Goal: Task Accomplishment & Management: Use online tool/utility

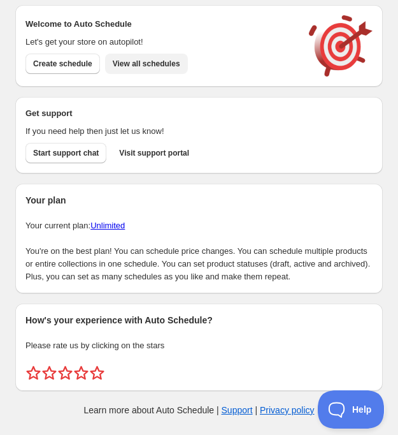
click at [148, 59] on span "View all schedules" at bounding box center [147, 64] width 68 height 10
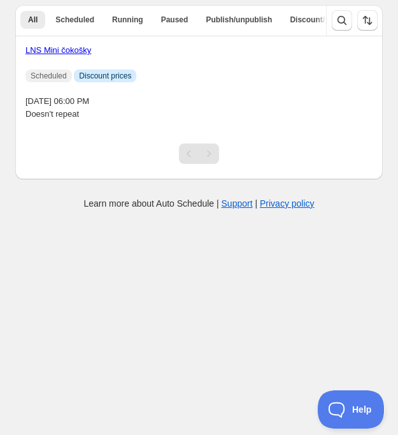
click at [85, 48] on link "LNS Mini čokošky" at bounding box center [58, 50] width 66 height 10
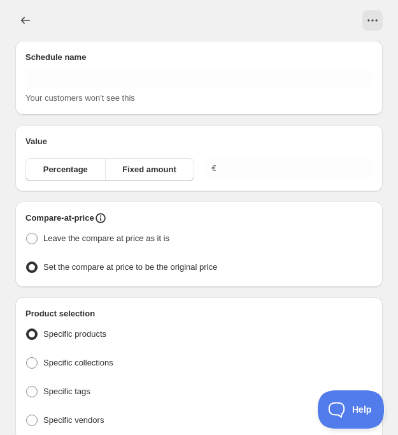
type input "LNS Mini čokošky"
type input "4.00"
radio input "true"
checkbox input "true"
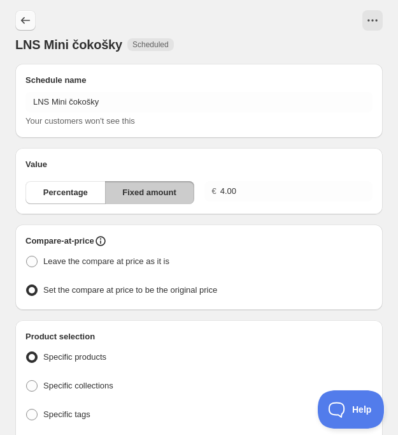
click at [22, 22] on icon "Schedules" at bounding box center [25, 20] width 13 height 13
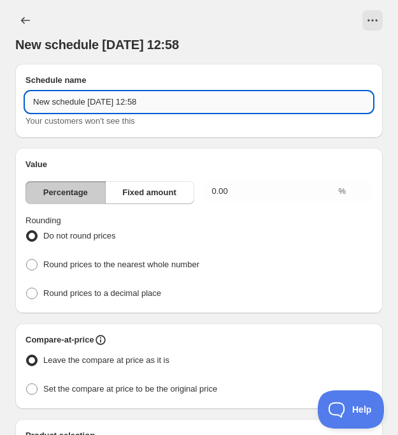
click at [119, 103] on input "New schedule Aug 26 2025 12:58" at bounding box center [198, 102] width 347 height 20
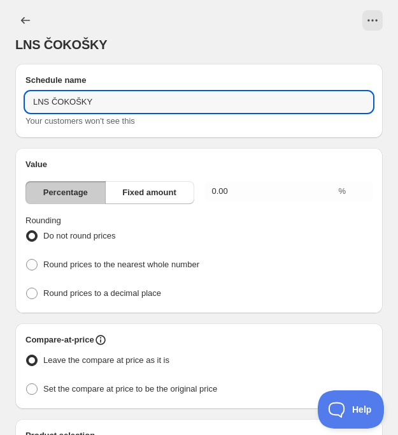
type input "LNS ČOKOŠKY"
click at [145, 158] on h2 "Value" at bounding box center [198, 164] width 347 height 13
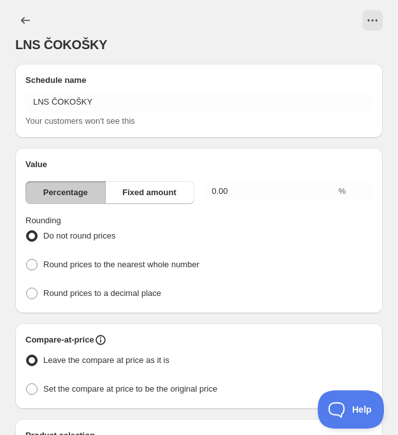
scroll to position [48, 0]
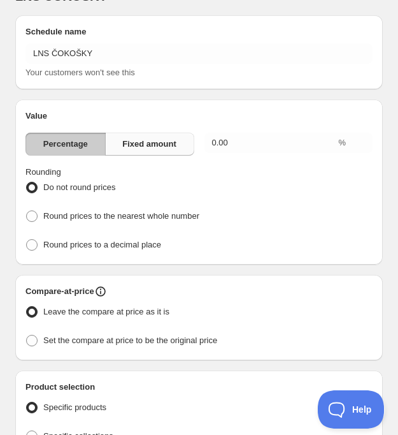
click at [143, 149] on span "Fixed amount" at bounding box center [149, 144] width 54 height 13
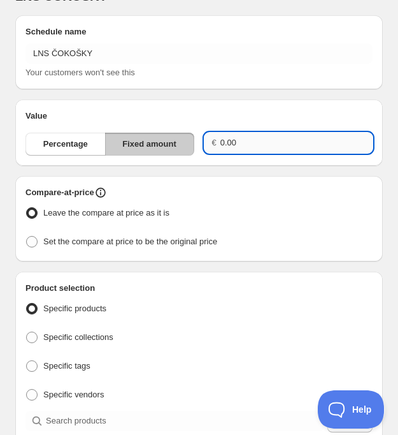
click at [276, 140] on input "0.00" at bounding box center [297, 143] width 152 height 20
type input "0"
type input "4.00"
click at [260, 227] on ul "Leave the compare at price as it is Set the compare at price to be the original…" at bounding box center [198, 227] width 347 height 47
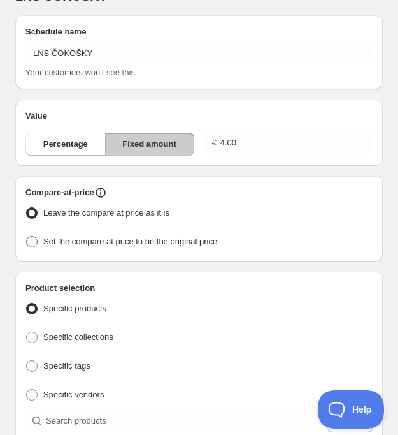
click at [177, 243] on span "Set the compare at price to be the original price" at bounding box center [130, 241] width 174 height 10
click at [27, 236] on input "Set the compare at price to be the original price" at bounding box center [26, 236] width 1 height 1
radio input "true"
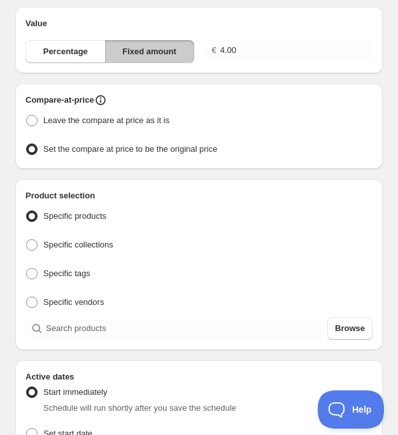
scroll to position [176, 0]
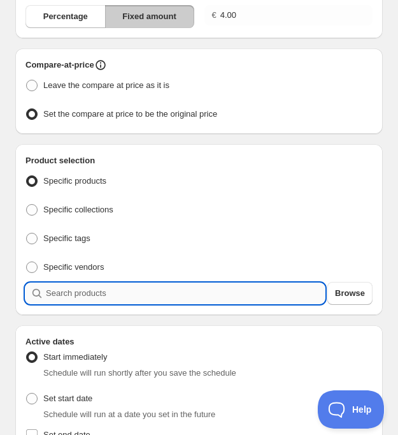
click at [134, 284] on input "search" at bounding box center [185, 293] width 279 height 20
click at [339, 293] on span "Browse" at bounding box center [350, 293] width 30 height 13
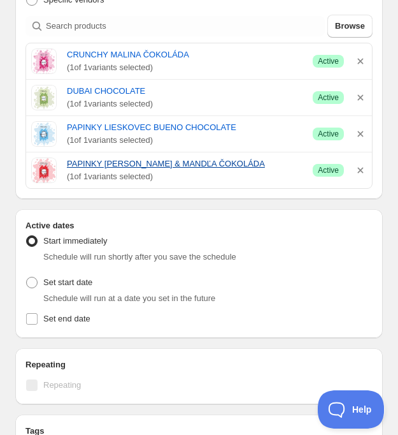
scroll to position [449, 0]
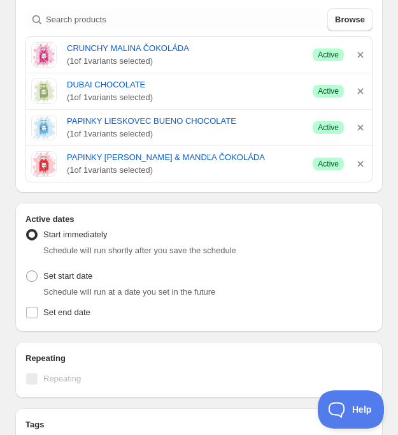
click at [105, 275] on div "Set start date Schedule will run at a date you set in the future" at bounding box center [198, 282] width 347 height 31
click at [81, 271] on span "Set start date" at bounding box center [67, 276] width 49 height 10
click at [27, 270] on input "Set start date" at bounding box center [26, 270] width 1 height 1
radio input "true"
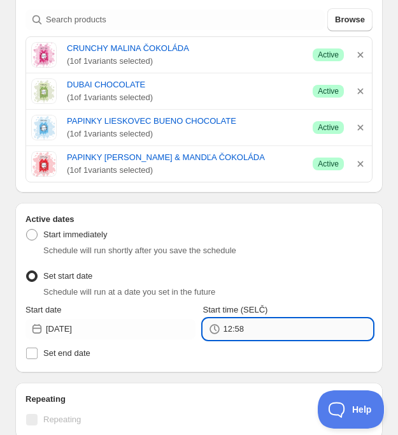
click at [252, 329] on input "12:58" at bounding box center [299, 329] width 150 height 20
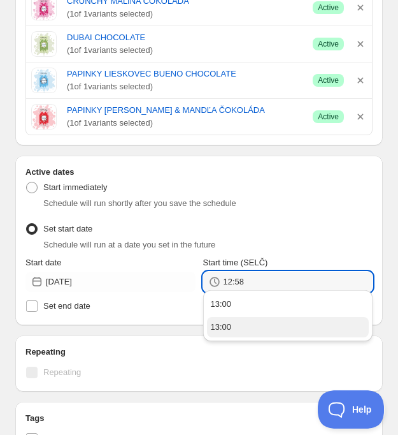
scroll to position [521, 0]
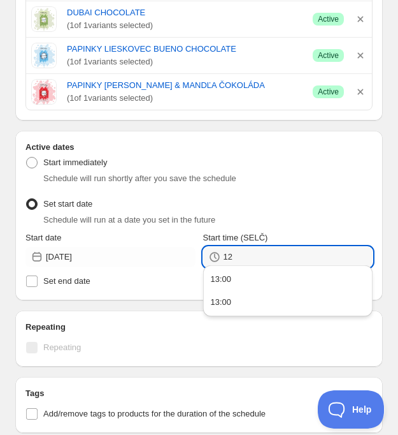
type input "1"
type input "12:58"
click at [256, 213] on div "Schedule will run at a date you set in the future" at bounding box center [207, 219] width 329 height 13
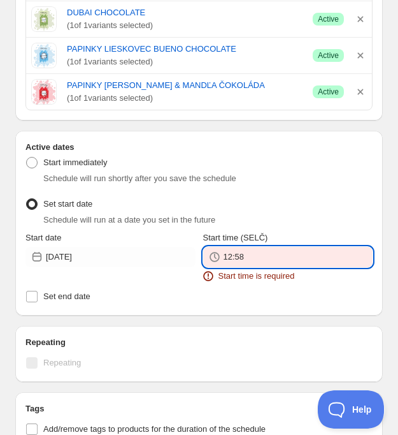
click at [239, 249] on input "12:58" at bounding box center [299, 257] width 150 height 20
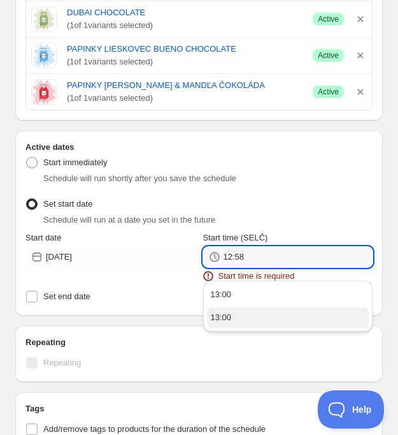
scroll to position [534, 0]
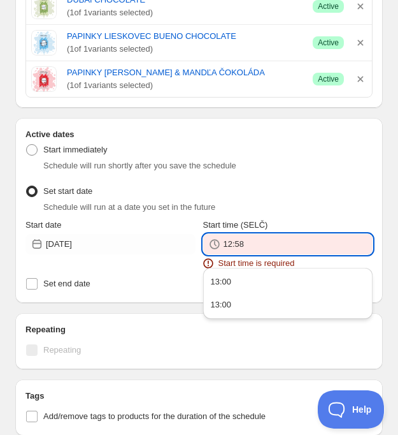
click at [249, 240] on input "12:58" at bounding box center [299, 244] width 150 height 20
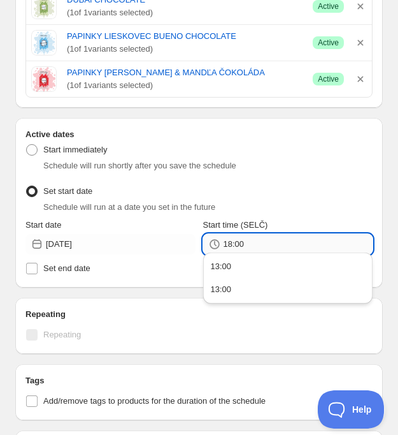
type input "18:00"
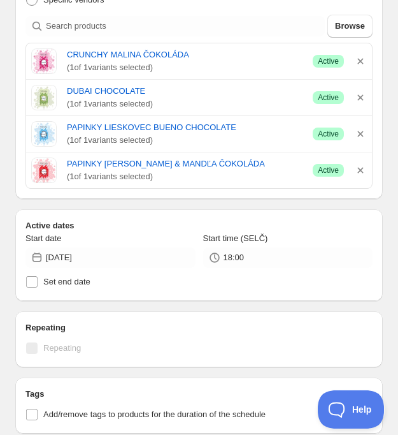
scroll to position [444, 0]
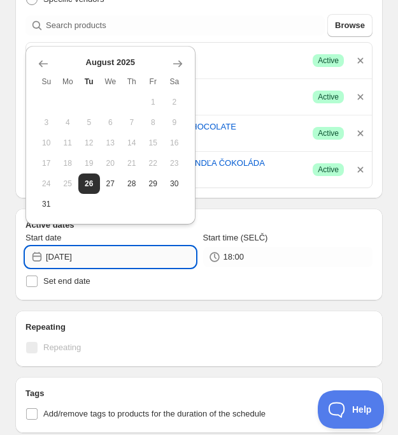
click at [137, 259] on input "2025-08-26" at bounding box center [121, 257] width 150 height 20
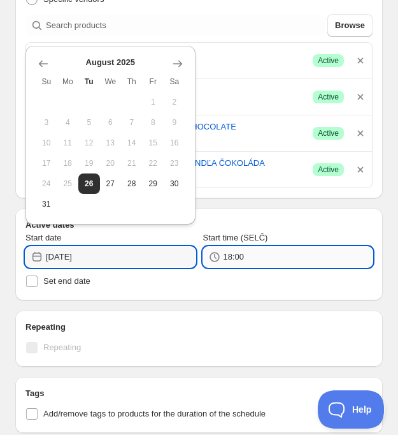
click at [255, 252] on input "18:00" at bounding box center [299, 257] width 150 height 20
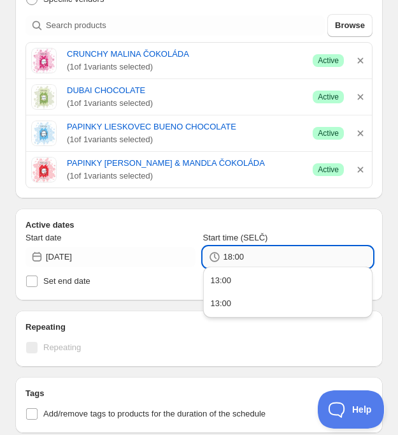
click at [252, 249] on input "18:00" at bounding box center [299, 257] width 150 height 20
click at [252, 219] on h2 "Active dates" at bounding box center [198, 225] width 347 height 13
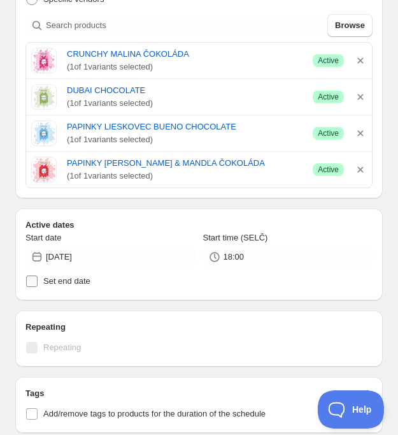
click at [82, 277] on span "Set end date" at bounding box center [66, 281] width 47 height 10
click at [38, 277] on input "Set end date" at bounding box center [31, 280] width 11 height 11
checkbox input "true"
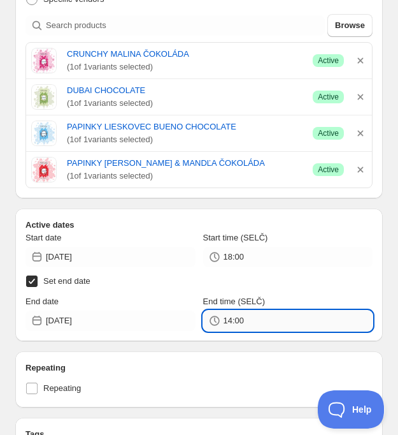
click at [263, 317] on input "14:00" at bounding box center [299, 320] width 150 height 20
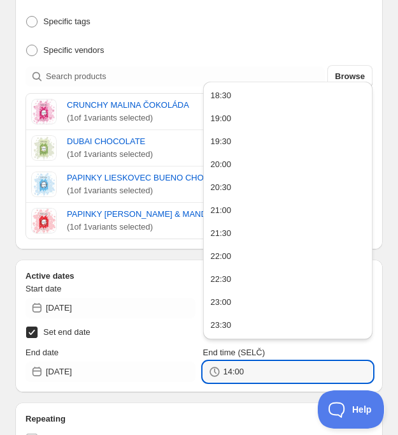
scroll to position [379, 0]
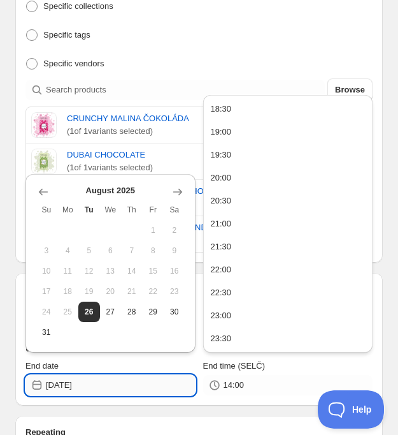
click at [117, 387] on input "2025-08-26" at bounding box center [121, 385] width 150 height 20
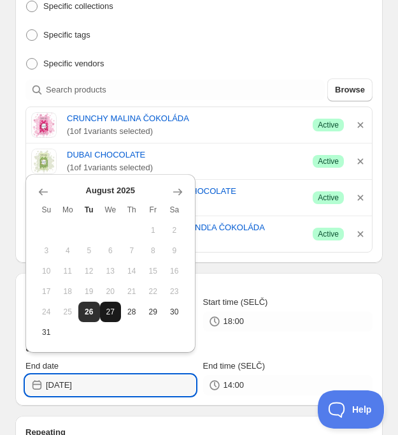
click at [112, 308] on span "27" at bounding box center [110, 312] width 11 height 10
type input "2025-08-27"
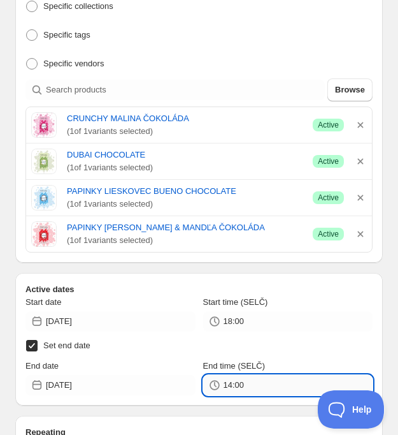
click at [265, 384] on input "14:00" at bounding box center [299, 385] width 150 height 20
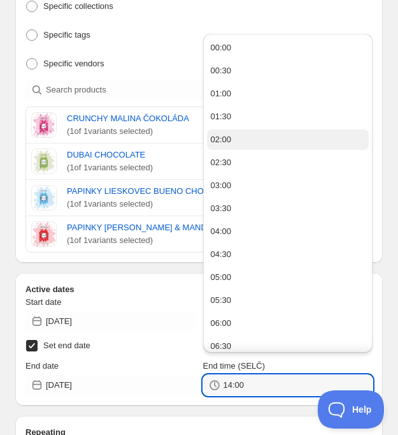
click at [242, 141] on button "02:00" at bounding box center [288, 139] width 163 height 20
type input "02:00"
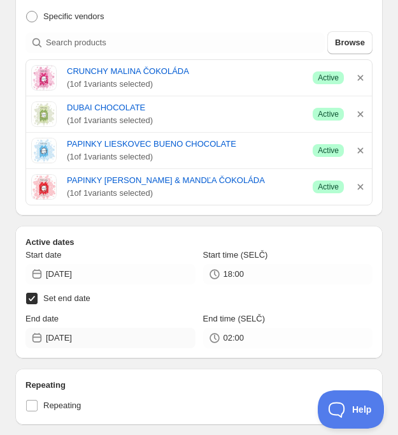
scroll to position [427, 0]
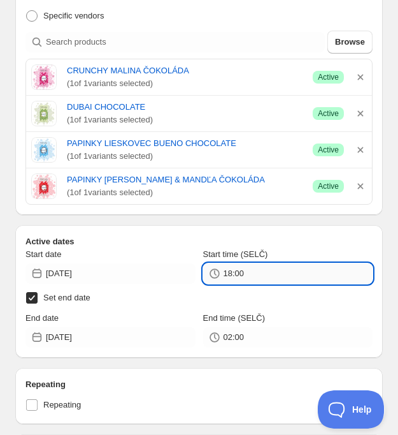
click at [266, 270] on input "18:00" at bounding box center [299, 273] width 150 height 20
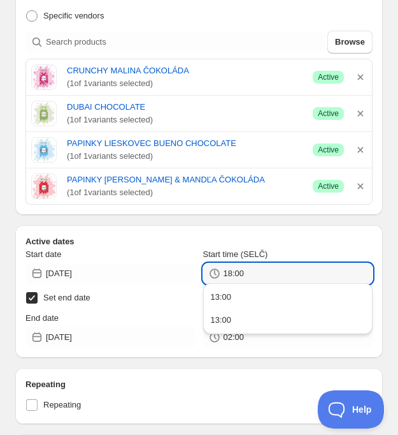
click at [210, 269] on icon at bounding box center [215, 273] width 10 height 10
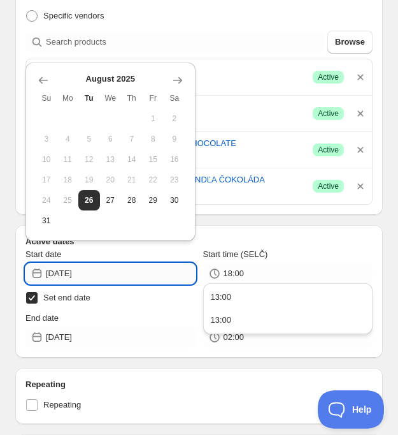
click at [168, 265] on input "2025-08-26" at bounding box center [121, 273] width 150 height 20
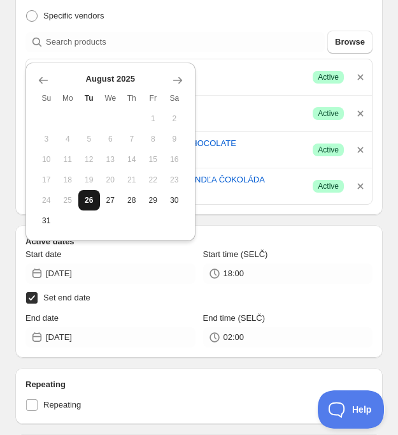
click at [94, 203] on span "26" at bounding box center [88, 200] width 11 height 10
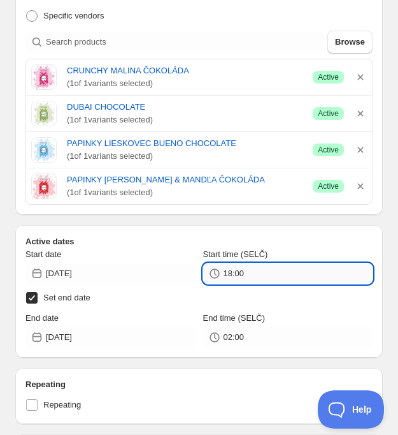
click at [252, 269] on input "18:00" at bounding box center [299, 273] width 150 height 20
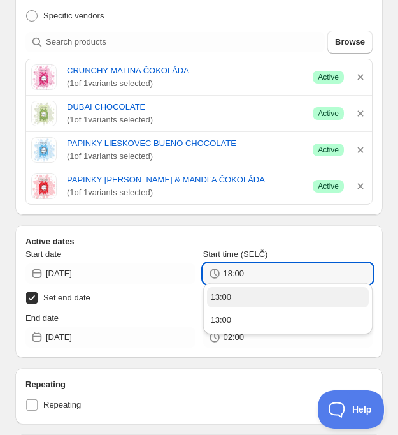
click at [237, 298] on button "13:00" at bounding box center [288, 297] width 163 height 20
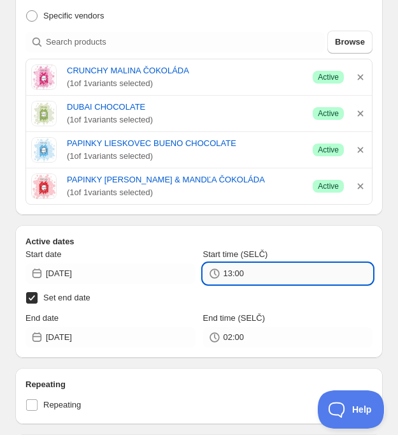
click at [248, 271] on input "13:00" at bounding box center [299, 273] width 150 height 20
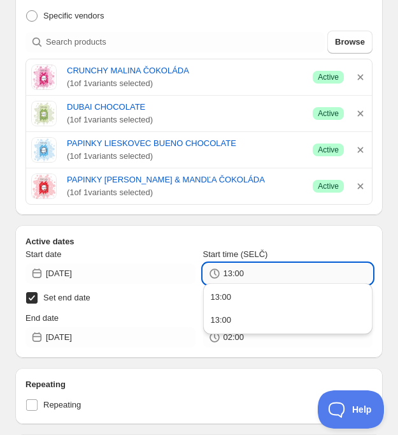
click at [231, 266] on input "13:00" at bounding box center [299, 273] width 150 height 20
type input "18:00"
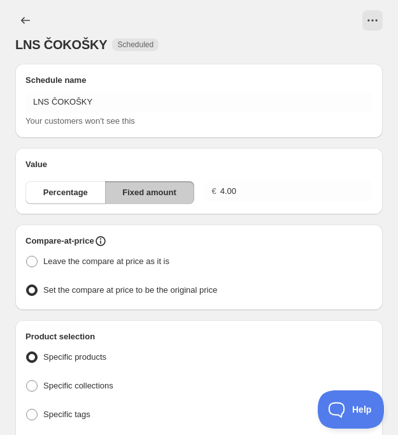
scroll to position [0, 0]
click at [28, 15] on icon "Schedules" at bounding box center [25, 20] width 13 height 13
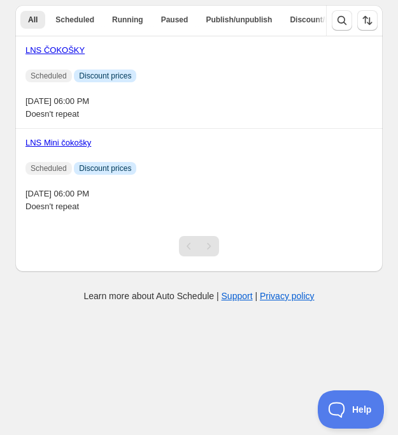
click at [204, 92] on div "LNS ČOKOŠKY Scheduled Info Discount prices Tue 26th August 25 06:00 PM Doesn't …" at bounding box center [198, 82] width 347 height 76
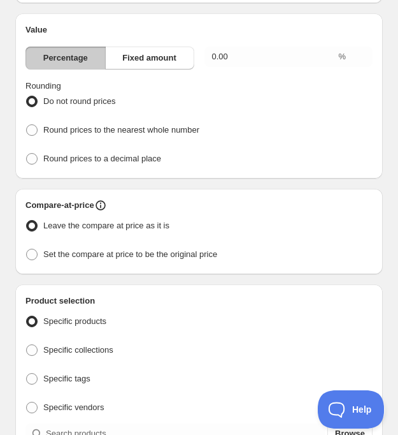
scroll to position [224, 0]
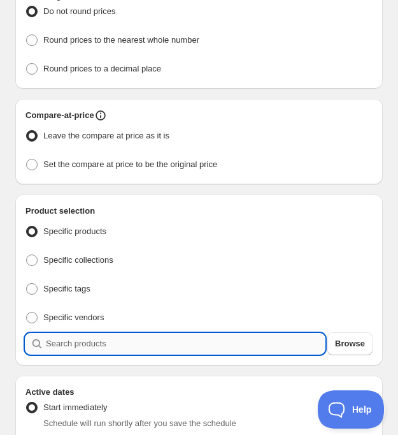
click at [93, 354] on input "search" at bounding box center [185, 343] width 279 height 20
click at [349, 350] on span "Browse" at bounding box center [350, 343] width 30 height 13
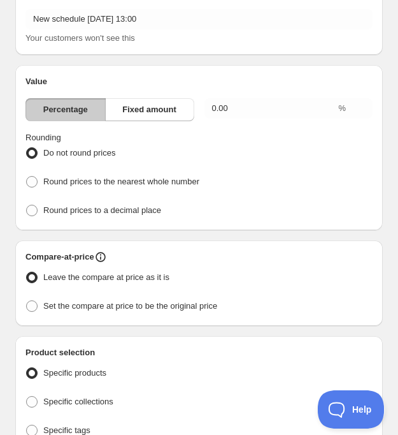
scroll to position [33, 0]
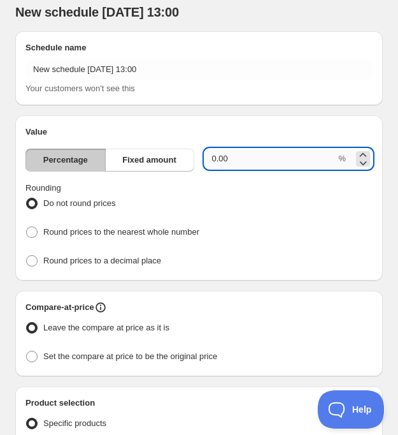
click at [247, 158] on input "0.00" at bounding box center [271, 158] width 132 height 20
type input "0"
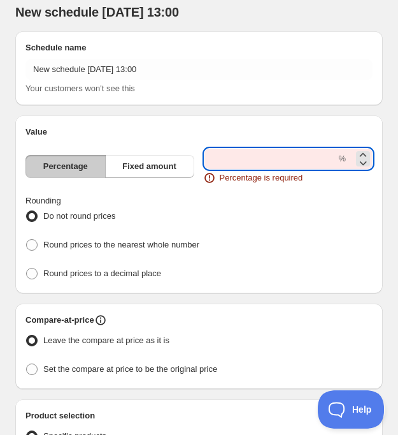
type input "2"
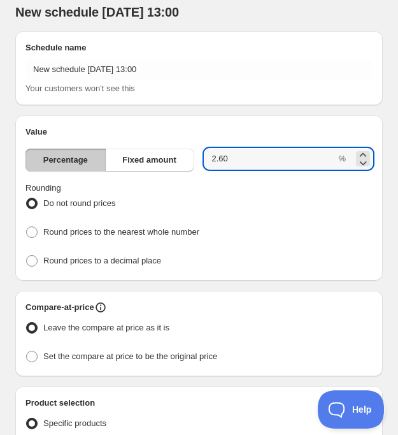
click at [61, 191] on legend "Rounding" at bounding box center [43, 188] width 36 height 13
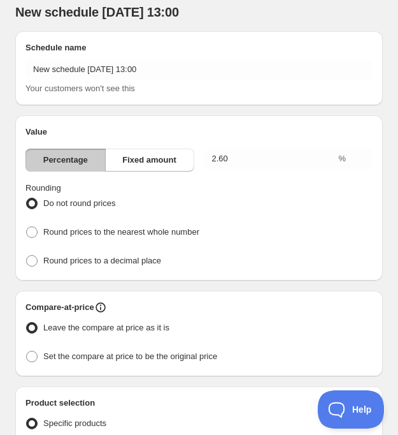
scroll to position [66, 0]
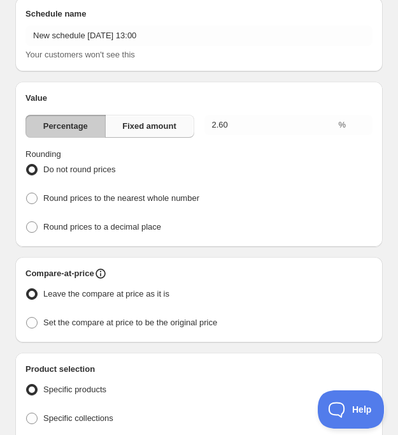
click at [155, 116] on button "Fixed amount" at bounding box center [149, 126] width 89 height 23
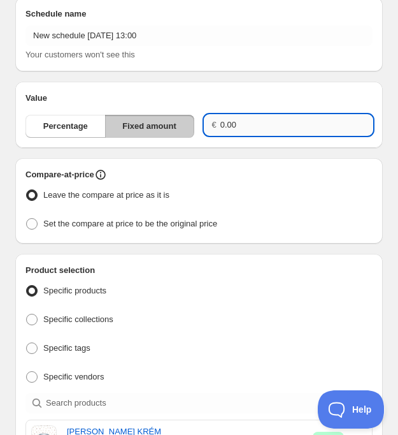
click at [244, 122] on input "0.00" at bounding box center [297, 125] width 152 height 20
type input "0"
type input "2.60"
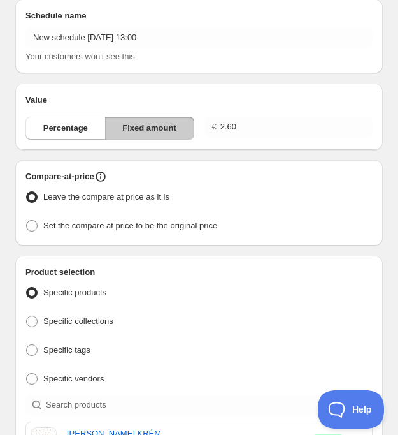
scroll to position [76, 0]
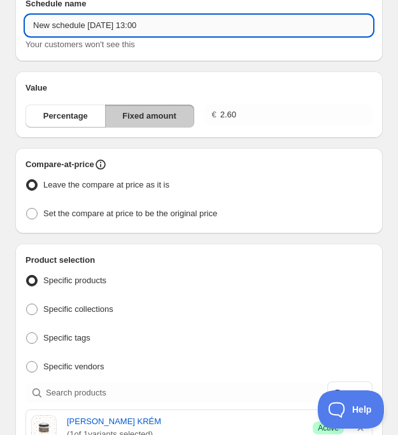
click at [182, 18] on input "New schedule Aug 26 2025 13:00" at bounding box center [198, 25] width 347 height 20
type input "LNS KRÉMY"
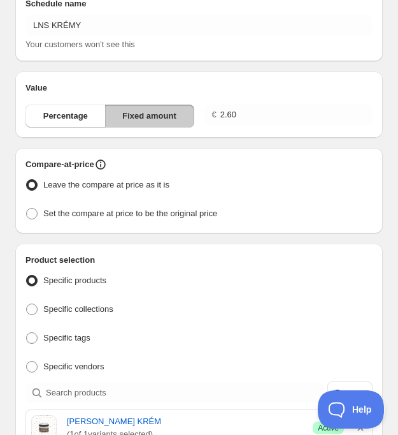
click at [214, 75] on div "Value Percentage Fixed amount € 2.60" at bounding box center [199, 104] width 368 height 66
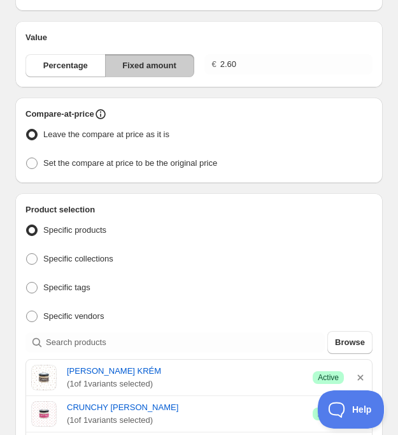
scroll to position [139, 0]
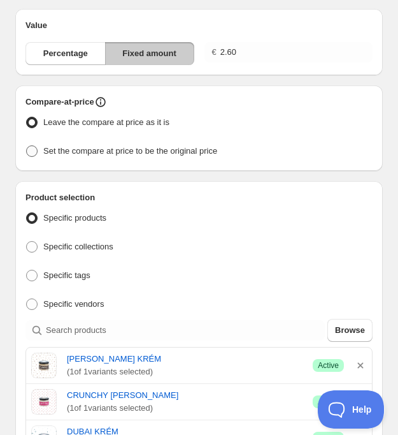
click at [205, 151] on span "Set the compare at price to be the original price" at bounding box center [130, 151] width 174 height 10
click at [27, 146] on input "Set the compare at price to be the original price" at bounding box center [26, 145] width 1 height 1
radio input "true"
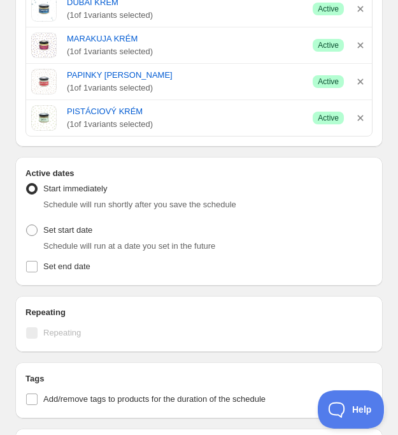
scroll to position [568, 0]
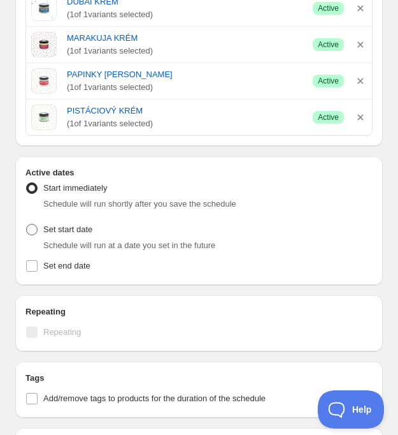
click at [78, 229] on span "Set start date" at bounding box center [67, 229] width 49 height 10
click at [27, 224] on input "Set start date" at bounding box center [26, 224] width 1 height 1
radio input "true"
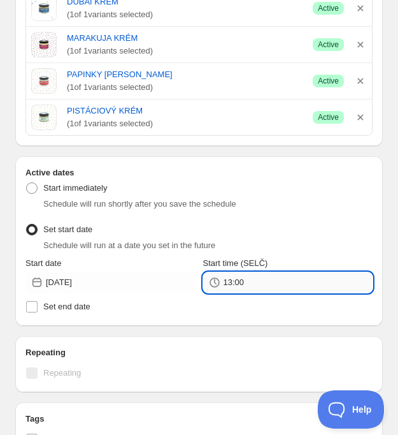
click at [248, 282] on input "13:00" at bounding box center [299, 282] width 150 height 20
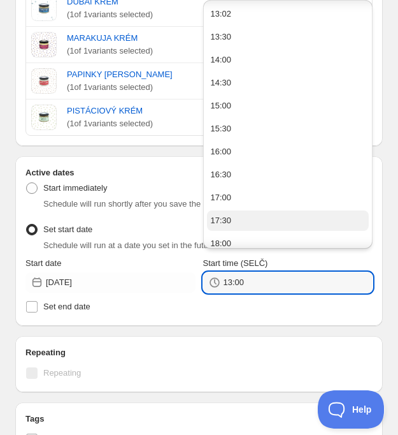
scroll to position [11, 0]
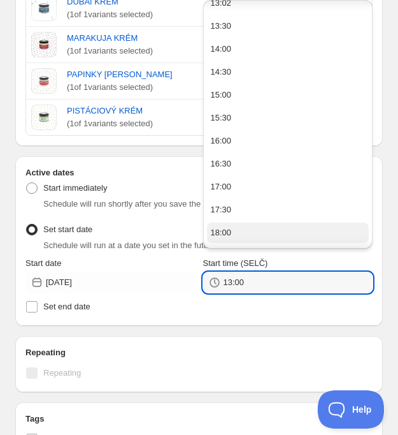
click at [236, 229] on button "18:00" at bounding box center [288, 232] width 163 height 20
type input "18:00"
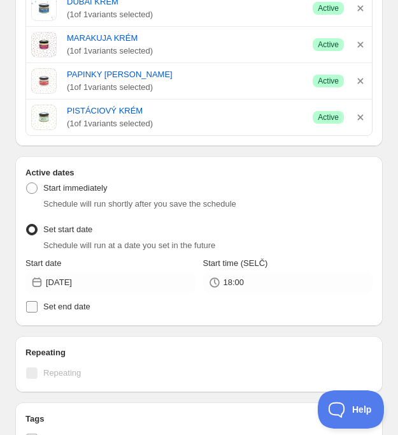
click at [90, 301] on span "Set end date" at bounding box center [66, 306] width 47 height 10
click at [38, 301] on input "Set end date" at bounding box center [31, 306] width 11 height 11
checkbox input "true"
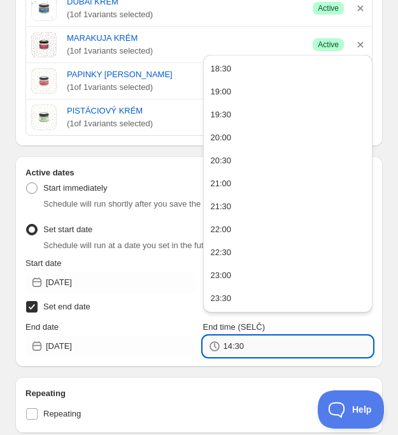
click at [233, 336] on input "14:30" at bounding box center [299, 346] width 150 height 20
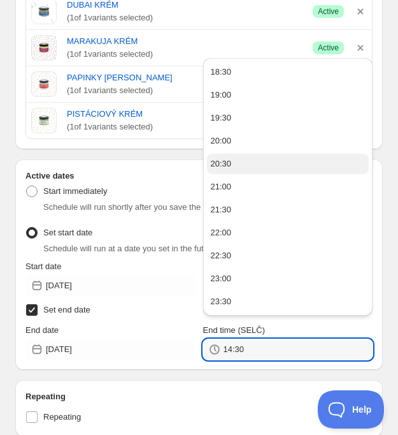
scroll to position [563, 0]
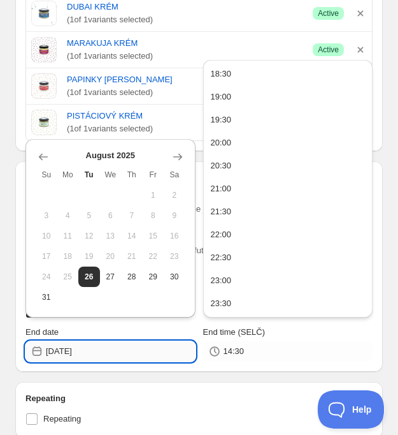
click at [149, 341] on input "2025-08-26" at bounding box center [121, 351] width 150 height 20
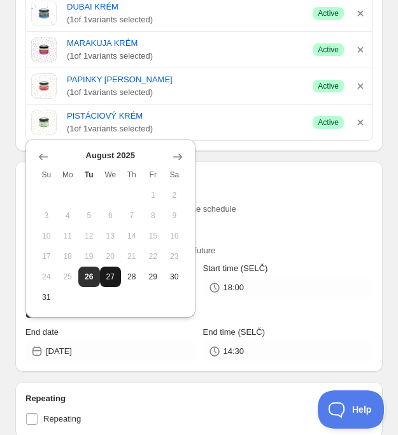
click at [106, 280] on span "27" at bounding box center [110, 276] width 11 height 10
type input "2025-08-27"
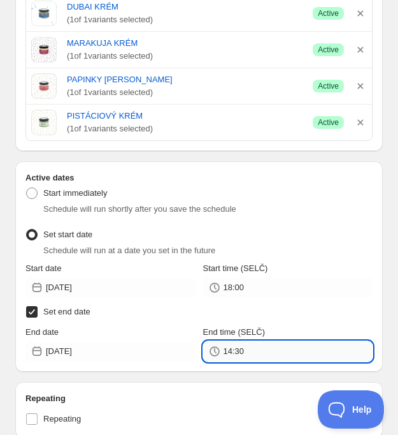
click at [239, 341] on input "14:30" at bounding box center [299, 351] width 150 height 20
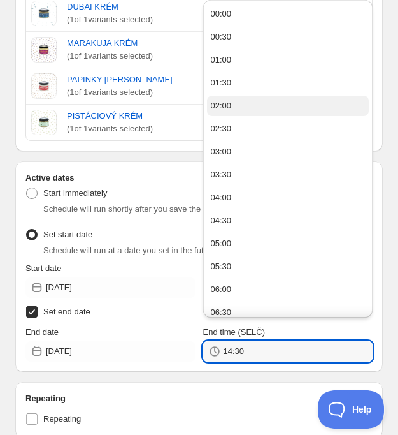
click at [237, 108] on button "02:00" at bounding box center [288, 106] width 163 height 20
type input "02:00"
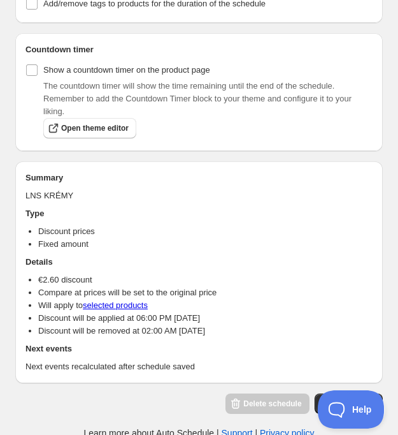
scroll to position [1043, 0]
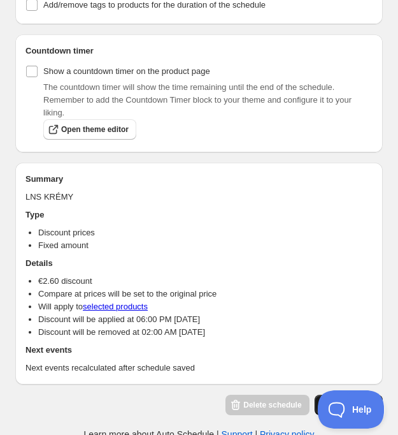
click at [315, 394] on button "Save schedule" at bounding box center [349, 404] width 68 height 20
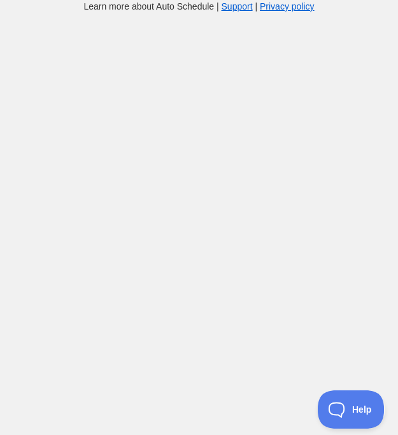
scroll to position [13, 0]
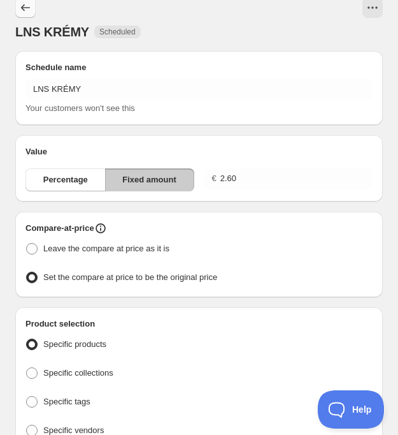
click at [27, 5] on icon "Schedules" at bounding box center [25, 7] width 13 height 13
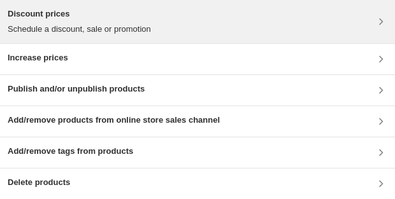
click at [176, 17] on div "Discount prices Schedule a discount, sale or promotion" at bounding box center [198, 22] width 380 height 28
click at [168, 13] on div "Discount prices Schedule a discount, sale or promotion" at bounding box center [198, 22] width 380 height 28
